Goal: Task Accomplishment & Management: Manage account settings

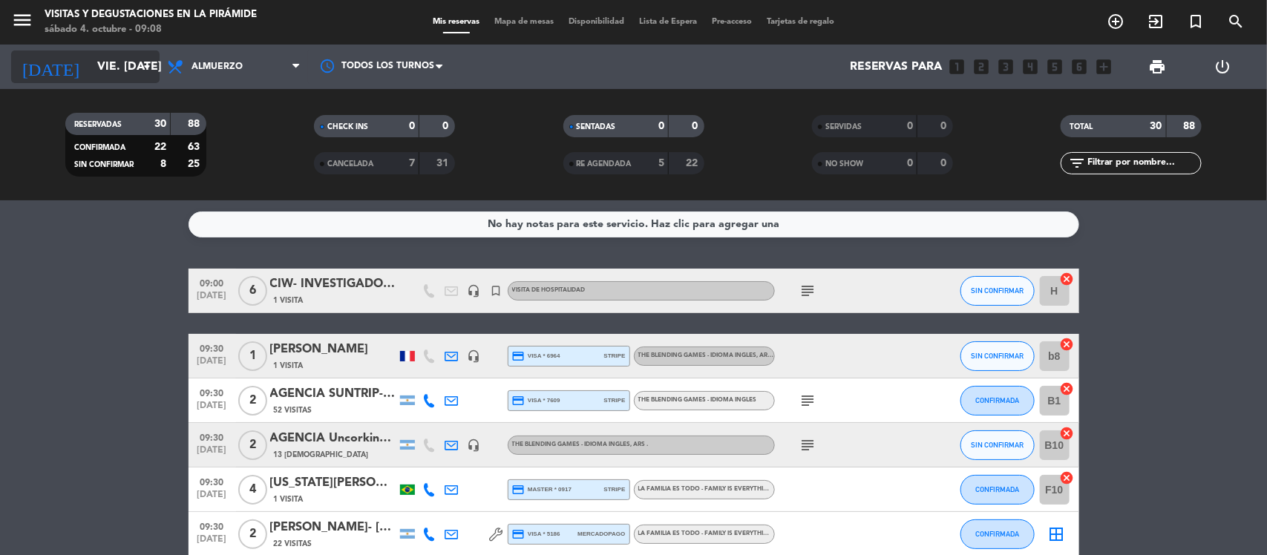
click at [131, 74] on input "vie. [DATE]" at bounding box center [168, 67] width 157 height 29
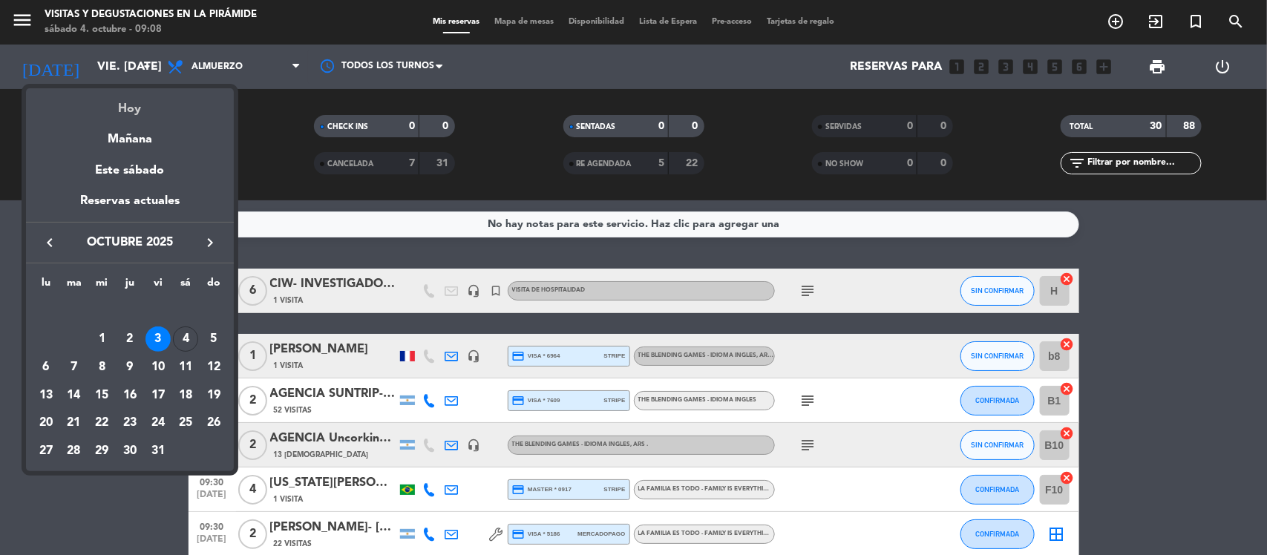
click at [137, 112] on div "Hoy" at bounding box center [130, 103] width 208 height 30
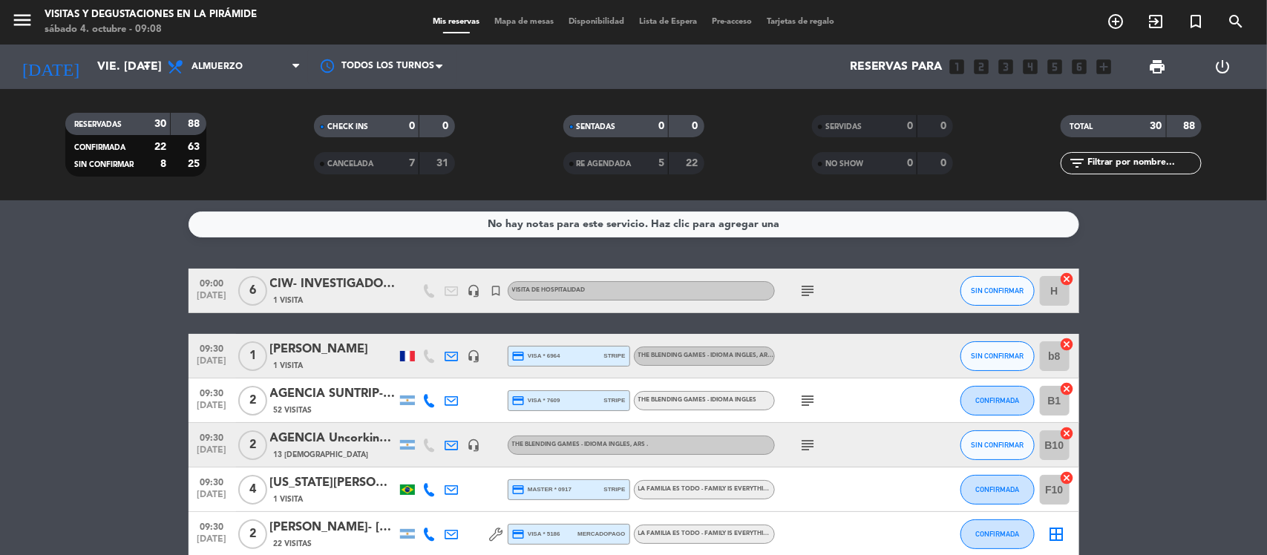
type input "sáb. [DATE]"
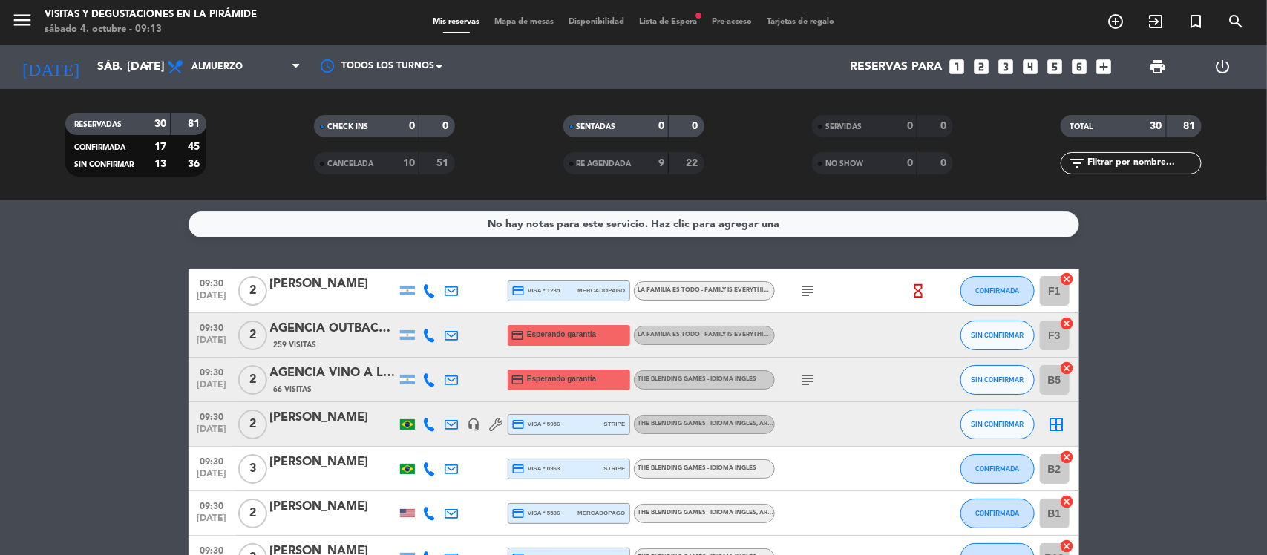
click at [289, 275] on div "[PERSON_NAME]" at bounding box center [333, 284] width 126 height 19
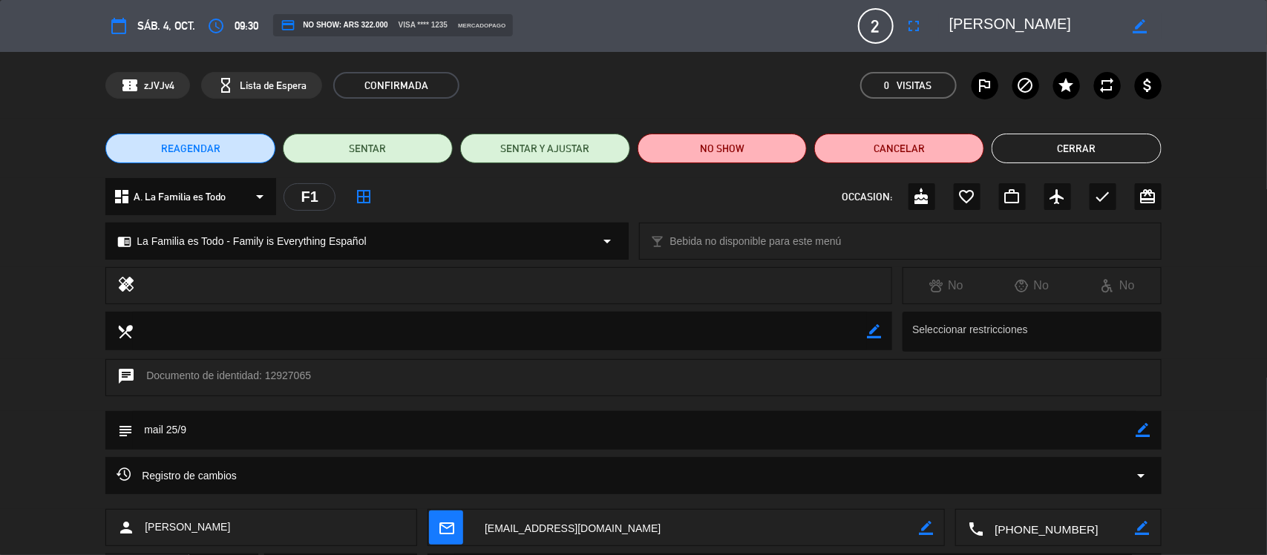
click at [549, 529] on textarea at bounding box center [696, 528] width 445 height 37
drag, startPoint x: 1061, startPoint y: 156, endPoint x: 1047, endPoint y: 154, distance: 14.2
click at [1055, 153] on button "Cerrar" at bounding box center [1077, 149] width 170 height 30
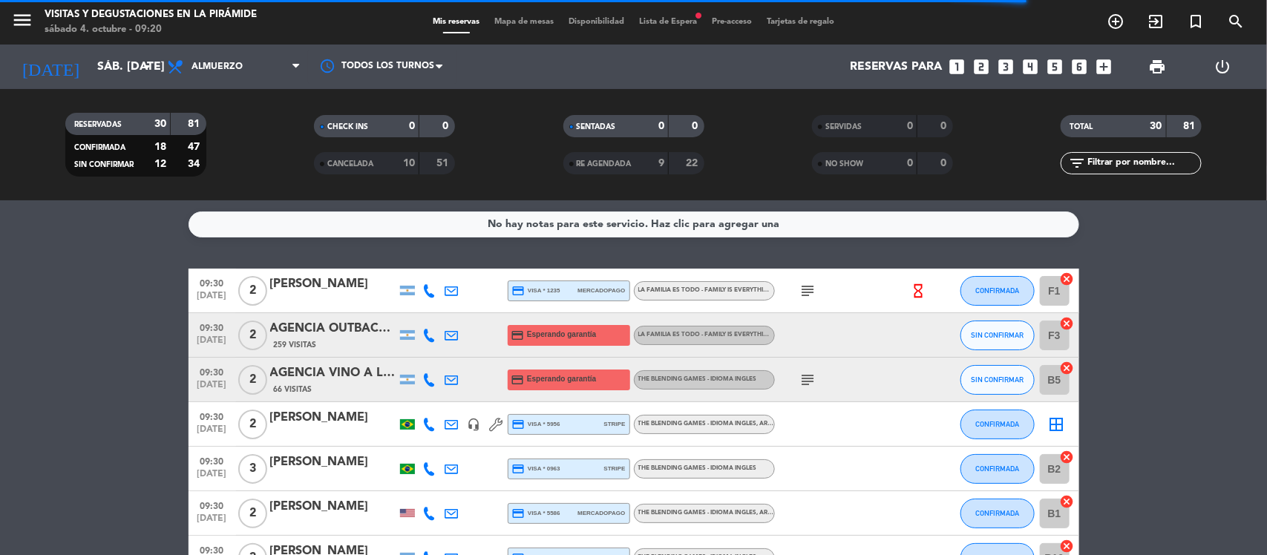
click at [307, 412] on div "[PERSON_NAME]" at bounding box center [333, 417] width 126 height 19
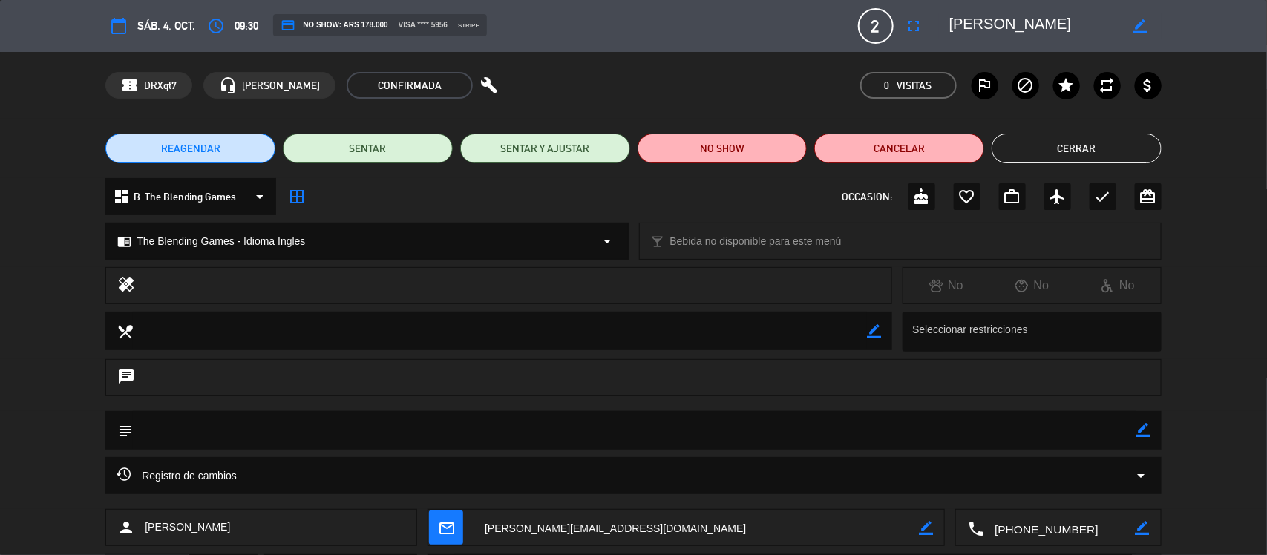
click at [637, 524] on textarea at bounding box center [696, 528] width 445 height 37
click at [1102, 157] on button "Cerrar" at bounding box center [1077, 149] width 170 height 30
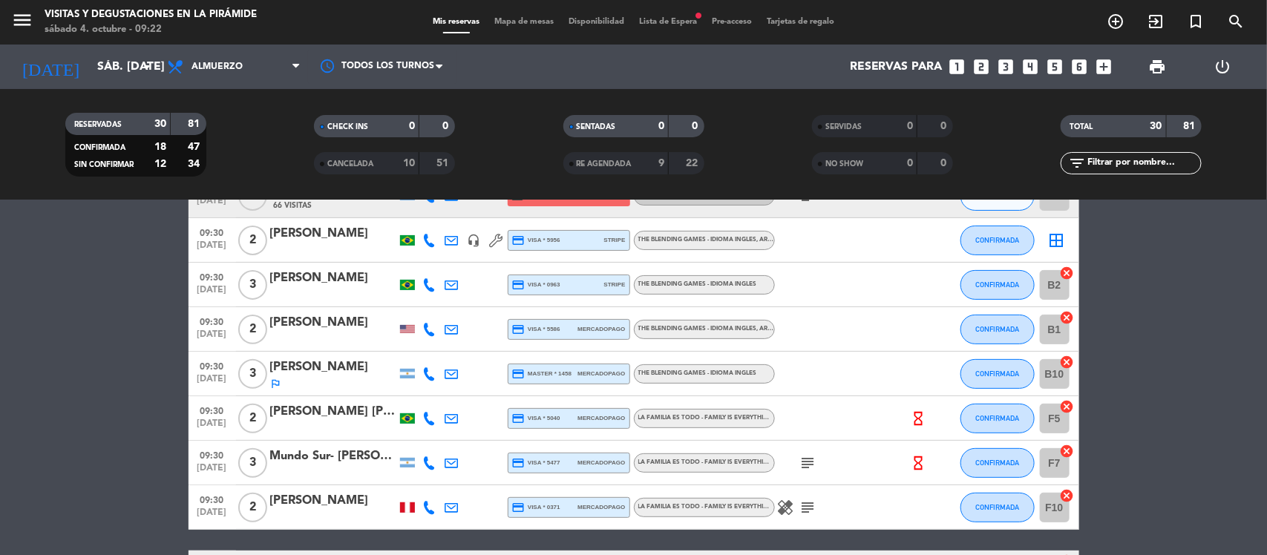
scroll to position [278, 0]
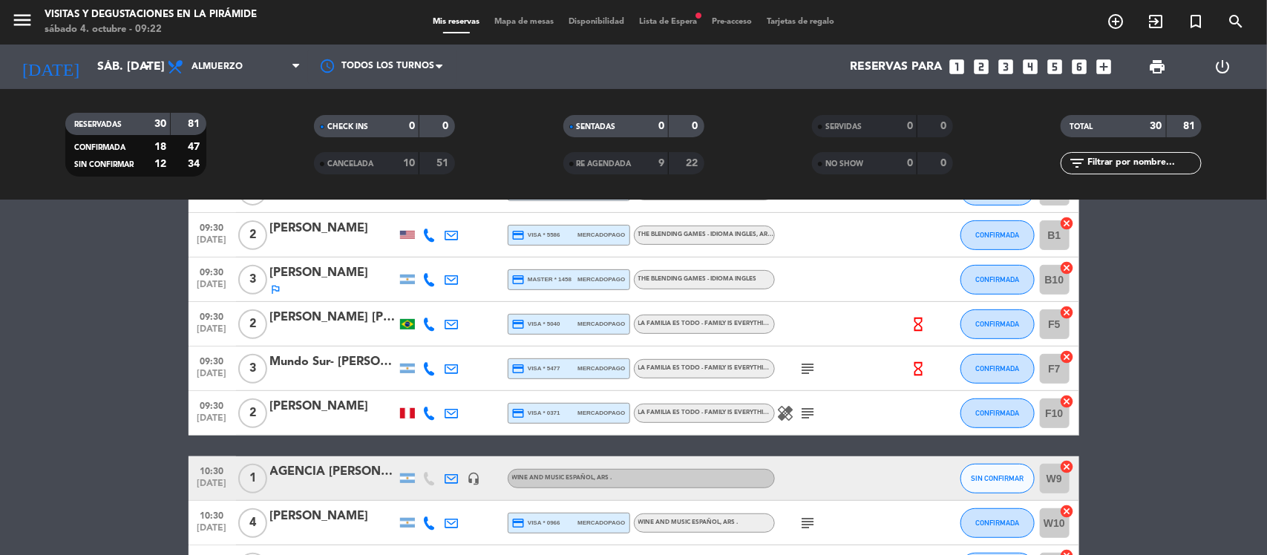
click at [410, 234] on div at bounding box center [407, 235] width 15 height 8
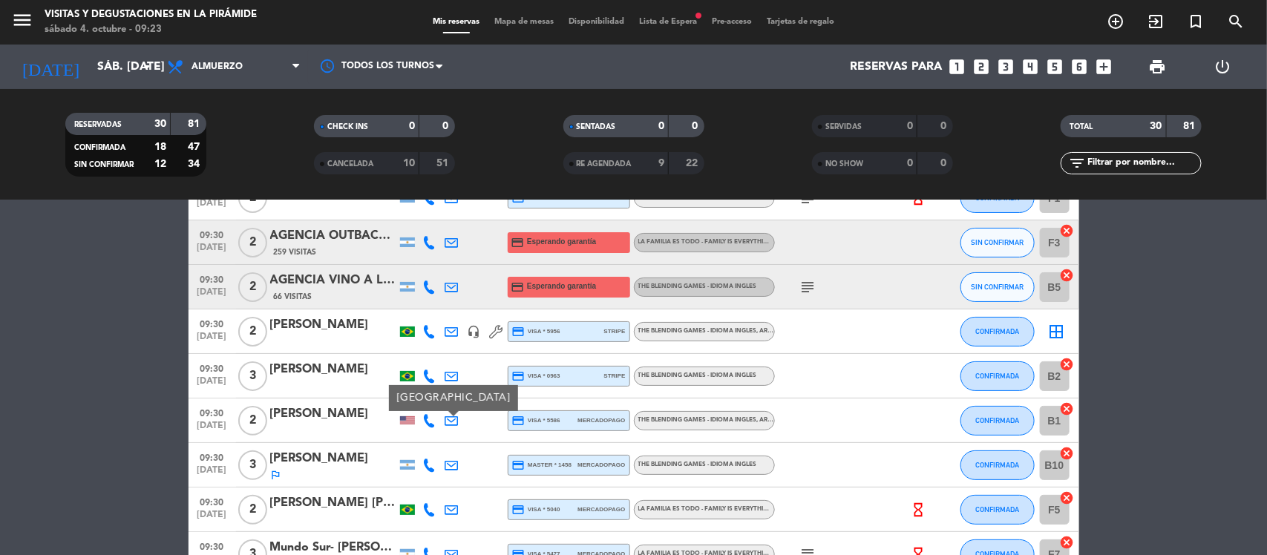
scroll to position [0, 0]
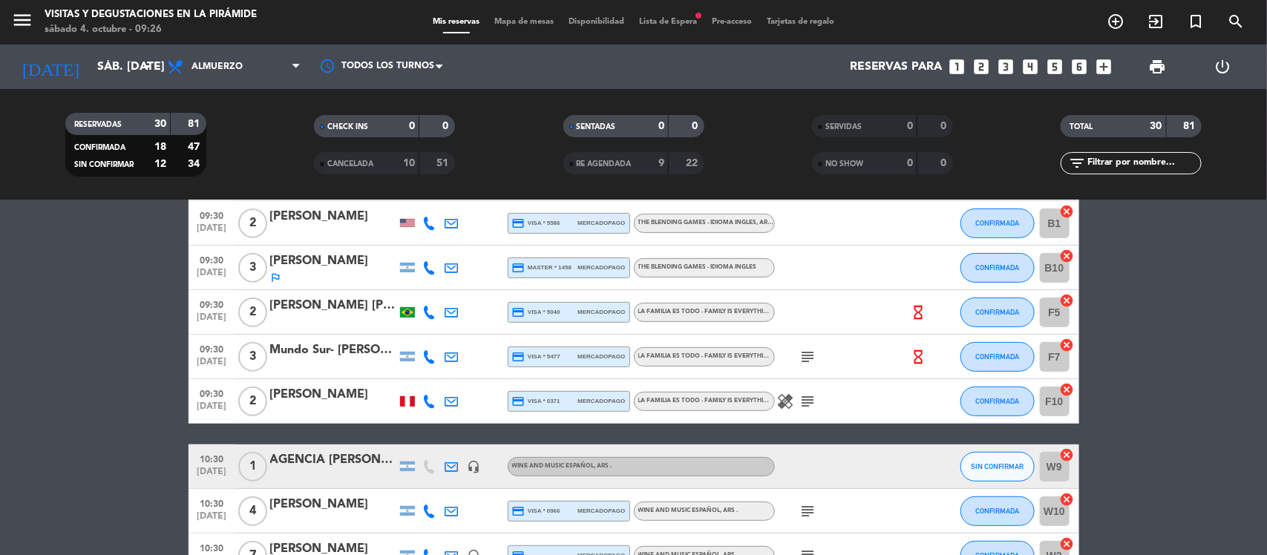
scroll to position [371, 0]
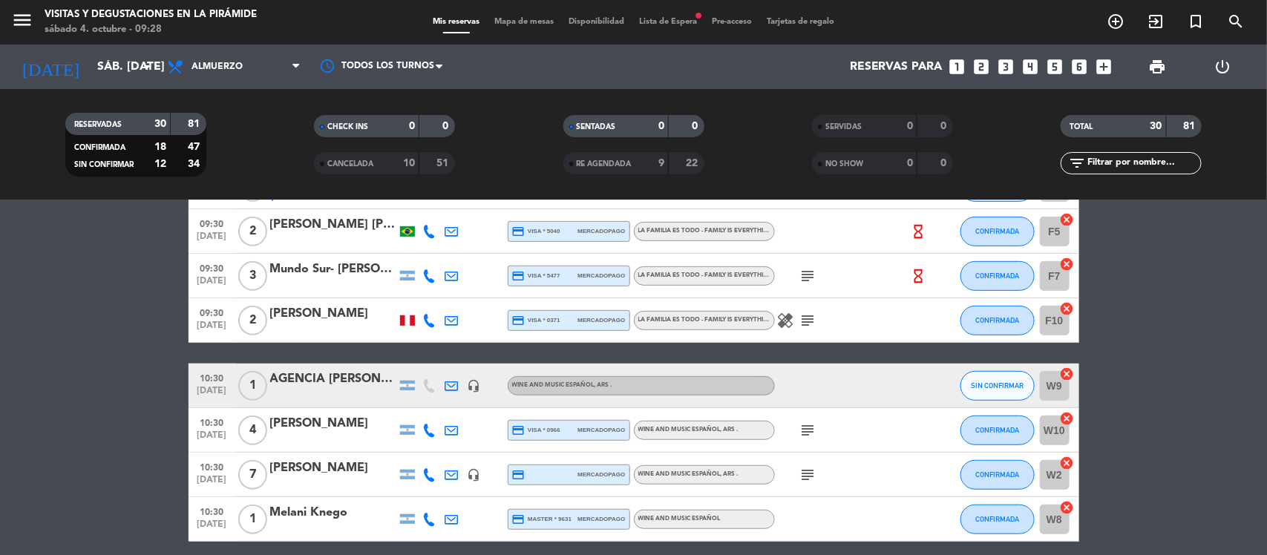
click at [317, 310] on div "[PERSON_NAME]" at bounding box center [333, 313] width 126 height 19
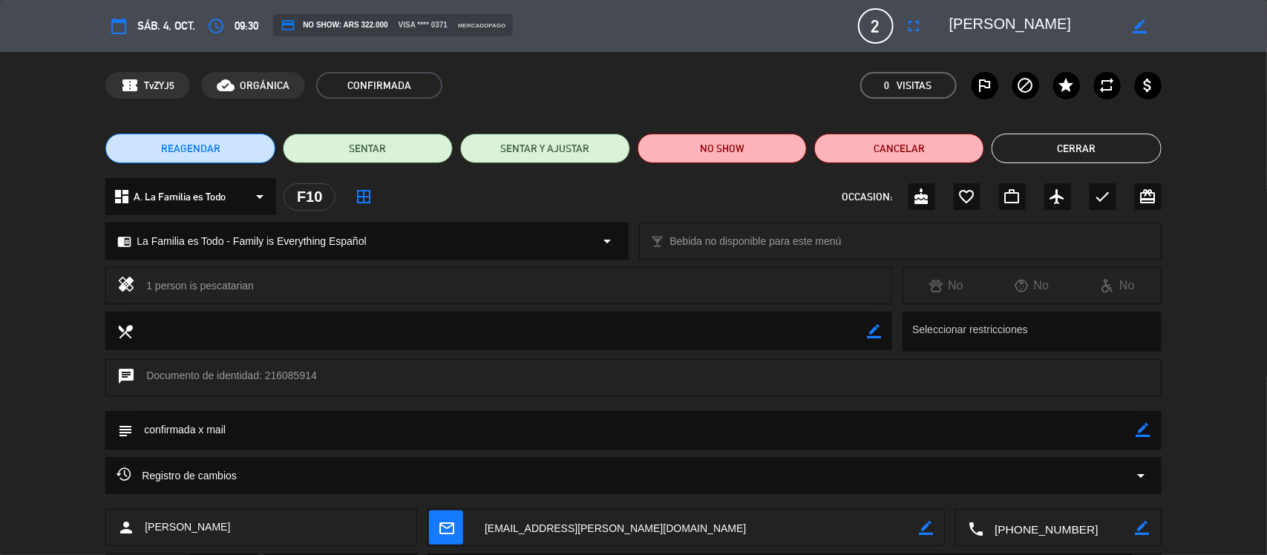
click at [570, 531] on textarea at bounding box center [696, 528] width 445 height 37
click at [1090, 152] on button "Cerrar" at bounding box center [1077, 149] width 170 height 30
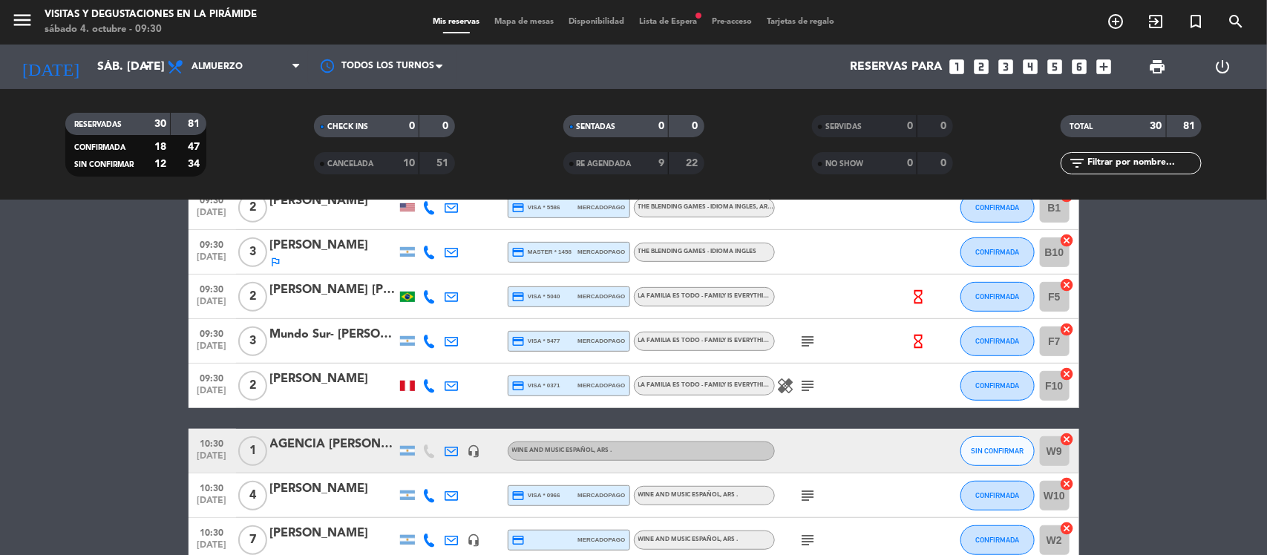
scroll to position [278, 0]
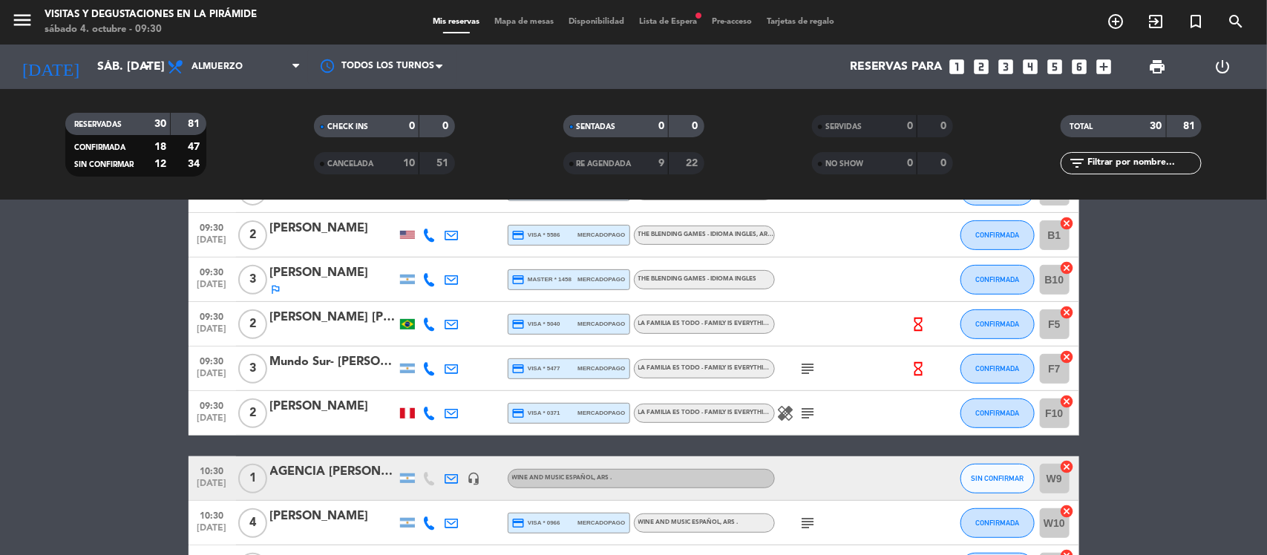
click at [350, 313] on div "[PERSON_NAME] [PERSON_NAME] [PERSON_NAME]" at bounding box center [333, 317] width 126 height 19
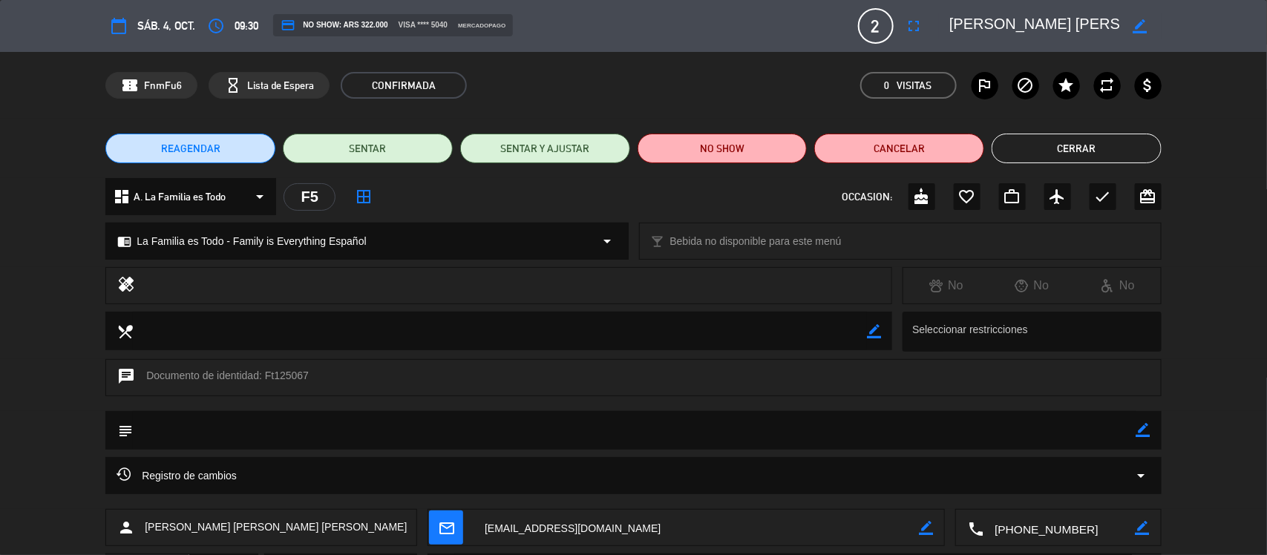
click at [575, 531] on textarea at bounding box center [696, 528] width 445 height 37
drag, startPoint x: 1046, startPoint y: 137, endPoint x: 1055, endPoint y: 132, distance: 9.7
click at [1050, 135] on button "Cerrar" at bounding box center [1077, 149] width 170 height 30
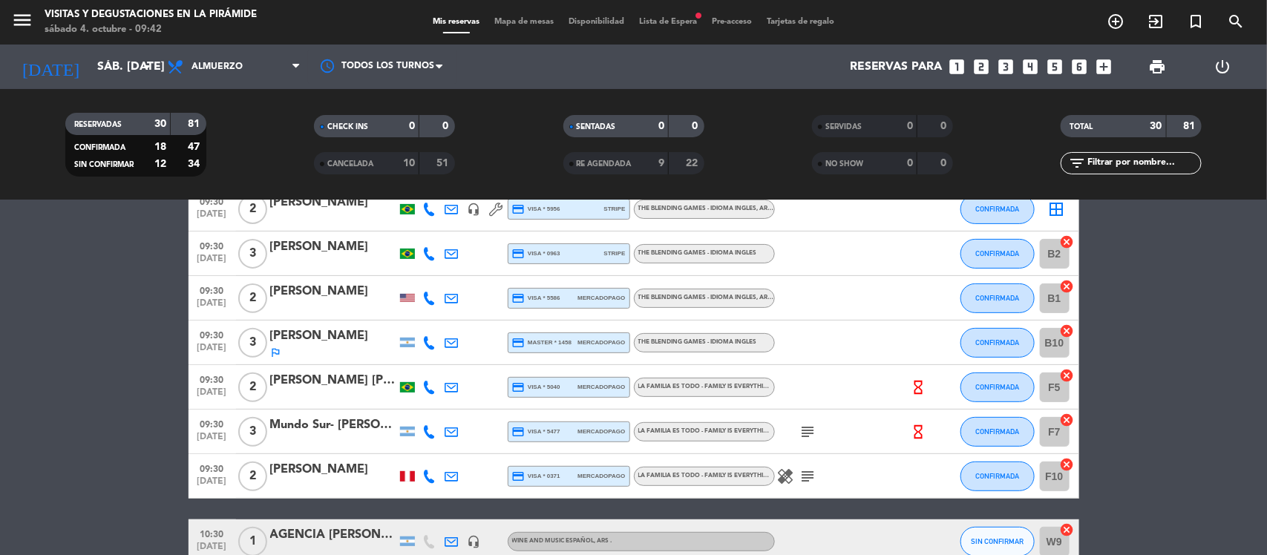
scroll to position [186, 0]
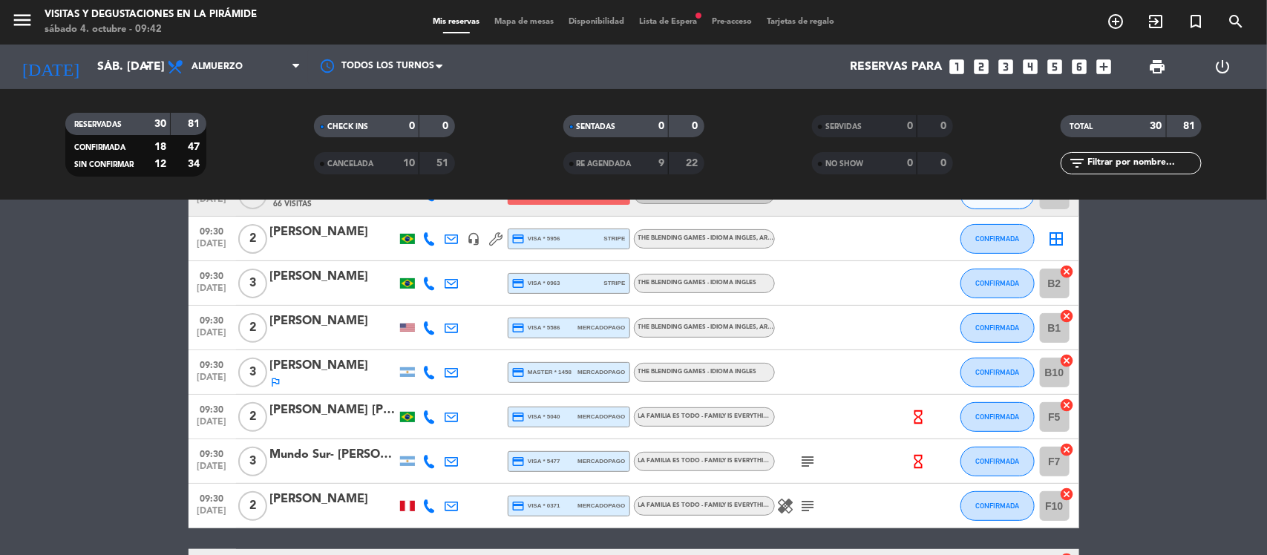
click at [324, 321] on div "[PERSON_NAME]" at bounding box center [333, 321] width 126 height 19
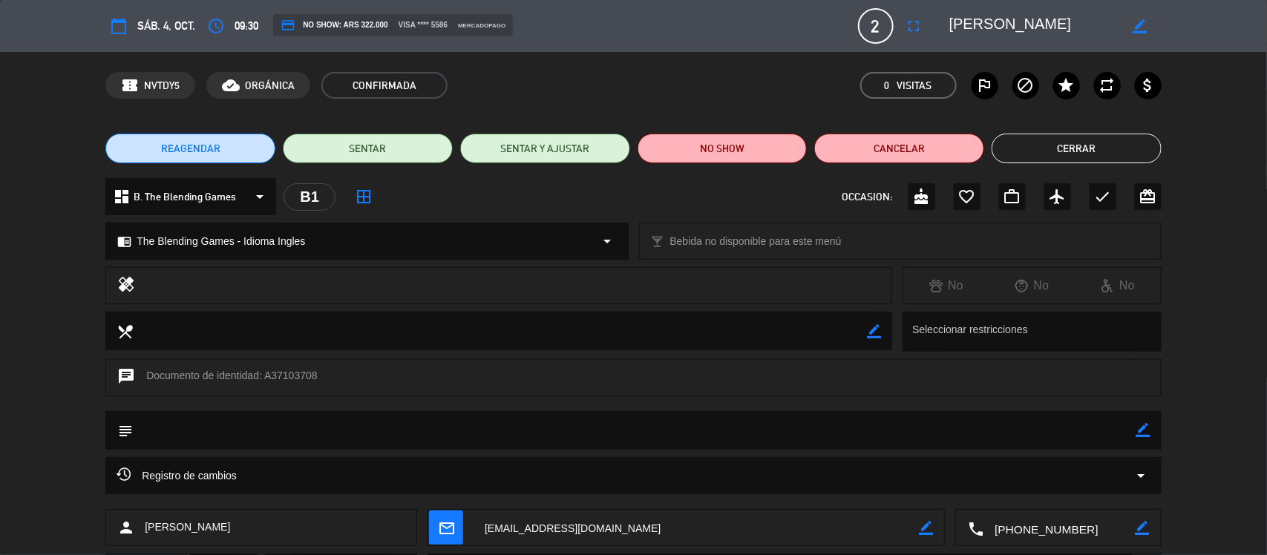
click at [551, 531] on textarea at bounding box center [696, 528] width 445 height 37
